Goal: Check status: Check status

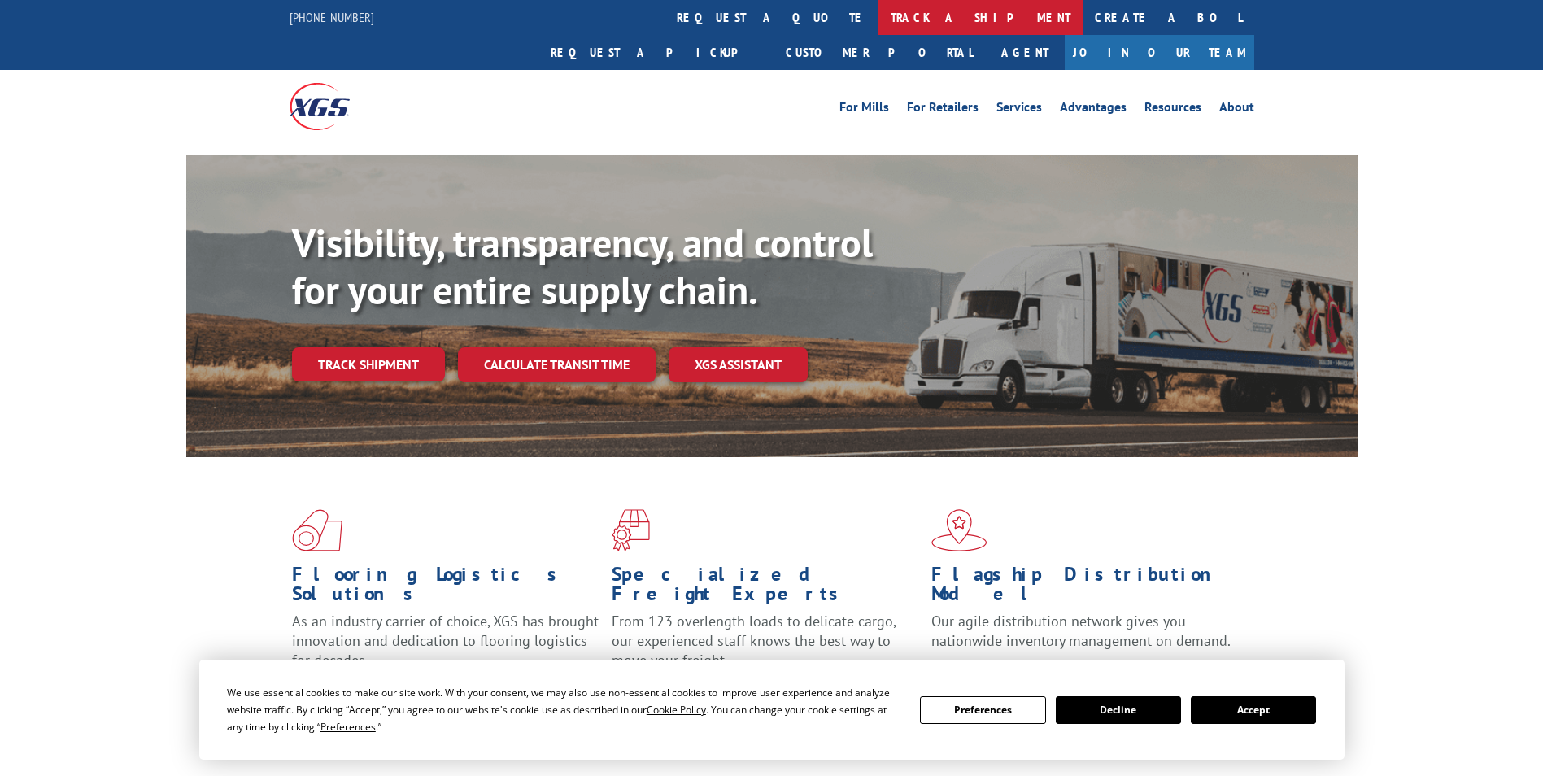
click at [878, 20] on link "track a shipment" at bounding box center [980, 17] width 204 height 35
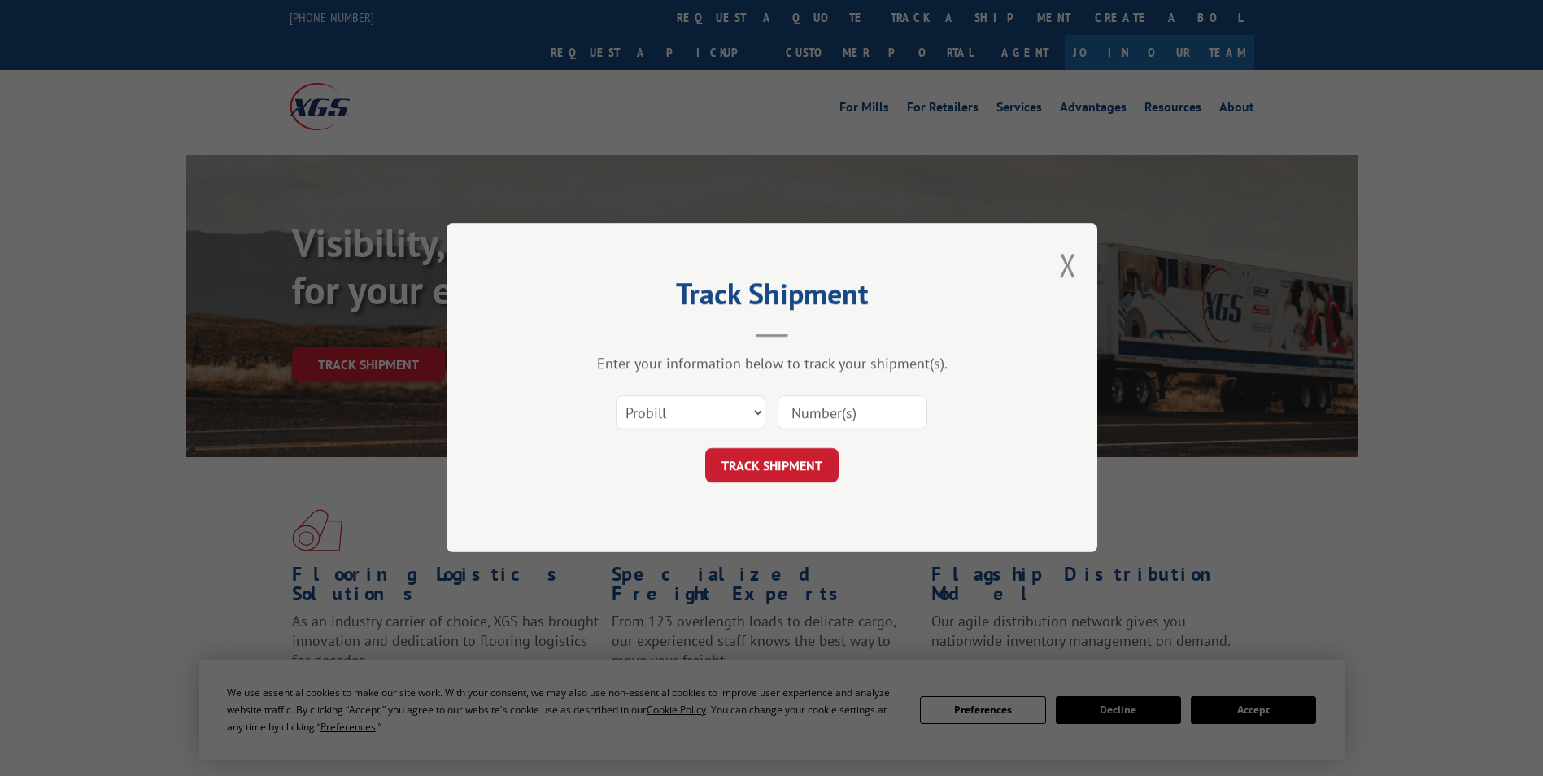
click at [830, 421] on input at bounding box center [852, 413] width 150 height 34
paste input "17450115"
type input "17450115"
click at [797, 464] on button "TRACK SHIPMENT" at bounding box center [771, 466] width 133 height 34
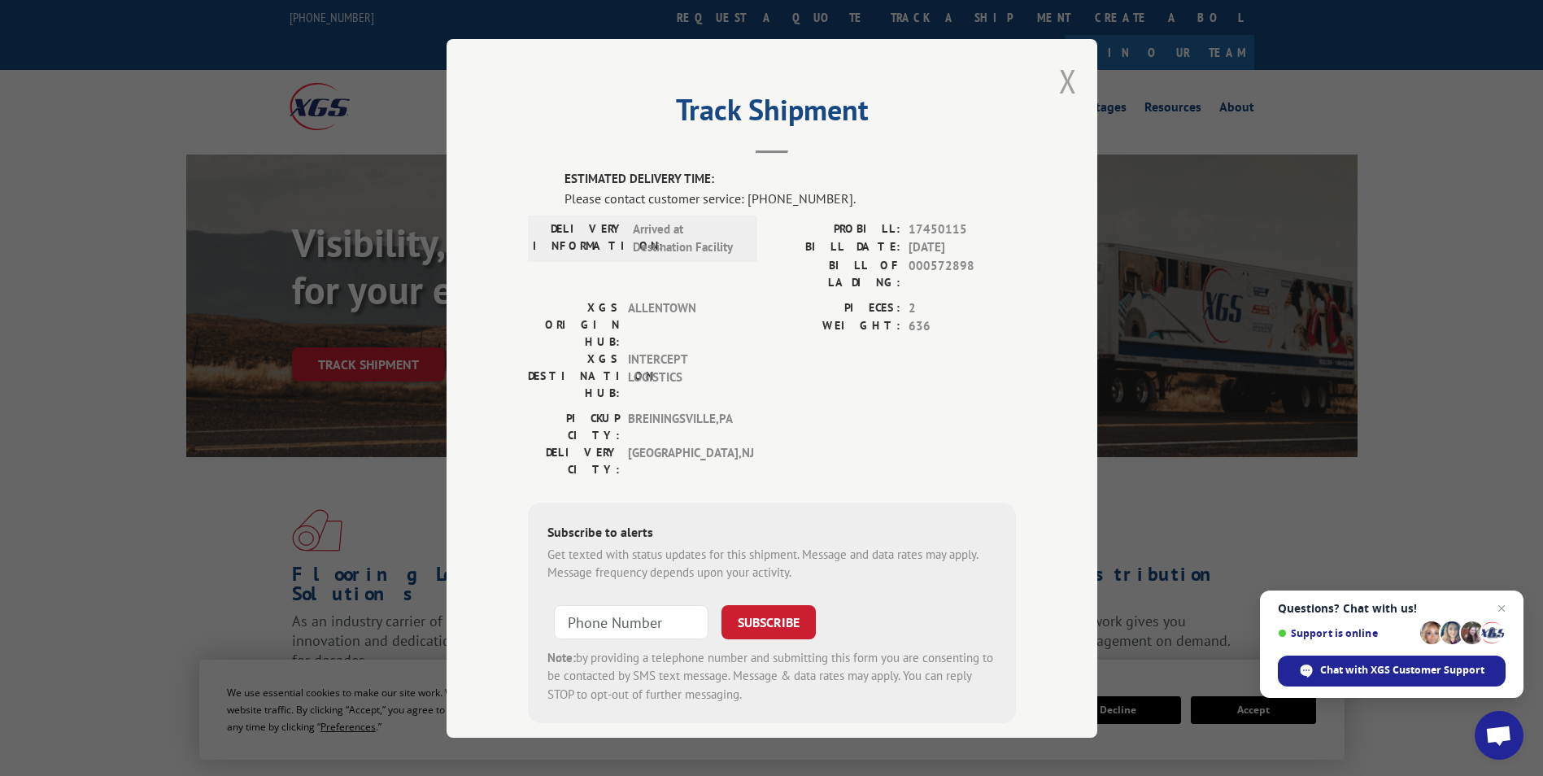
click at [1059, 77] on button "Close modal" at bounding box center [1068, 80] width 18 height 43
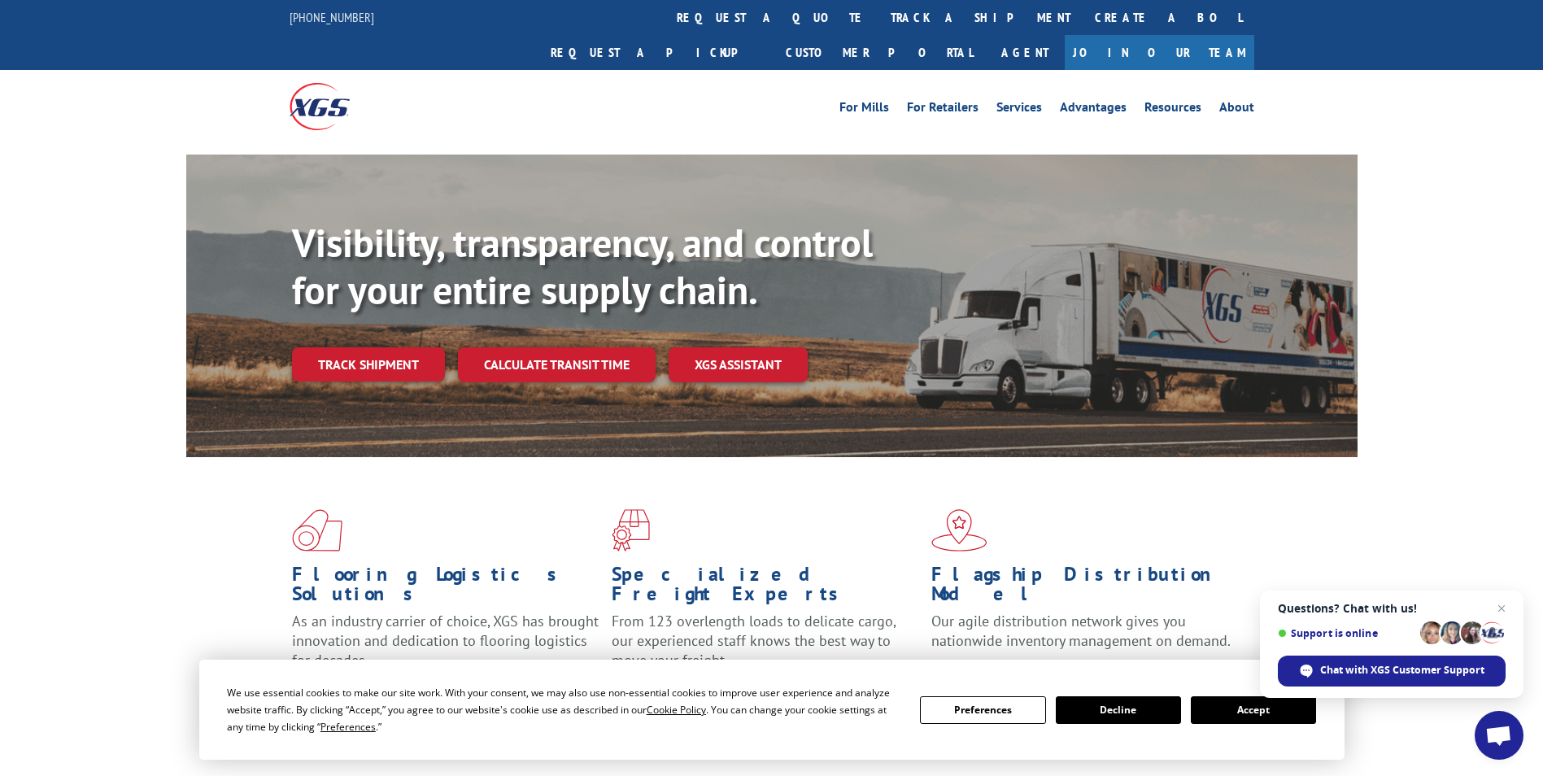
click at [1428, 219] on div "Visibility, transparency, and control for your entire supply chain. Track shipm…" at bounding box center [771, 322] width 1543 height 334
click at [1459, 94] on div "For Mills For Retailers Services Advantages Resources About For Mills For Retai…" at bounding box center [771, 106] width 1543 height 72
